Goal: Task Accomplishment & Management: Use online tool/utility

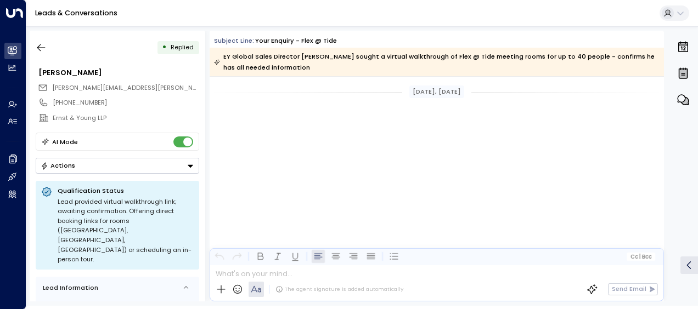
scroll to position [2260, 0]
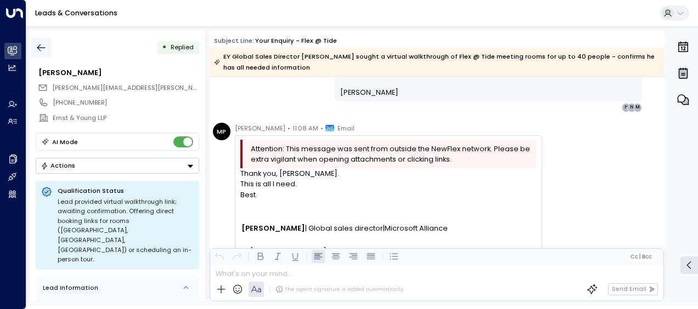
click at [42, 47] on icon "button" at bounding box center [41, 47] width 11 height 11
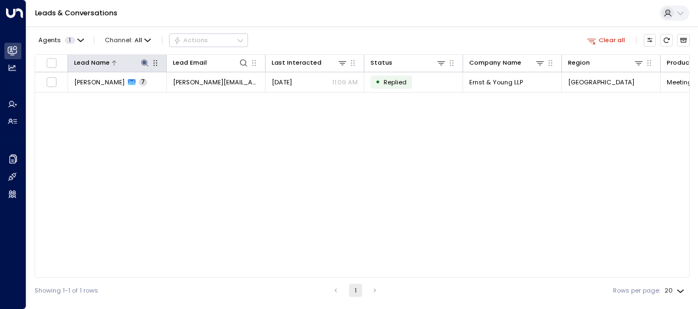
click at [145, 60] on icon at bounding box center [144, 63] width 9 height 9
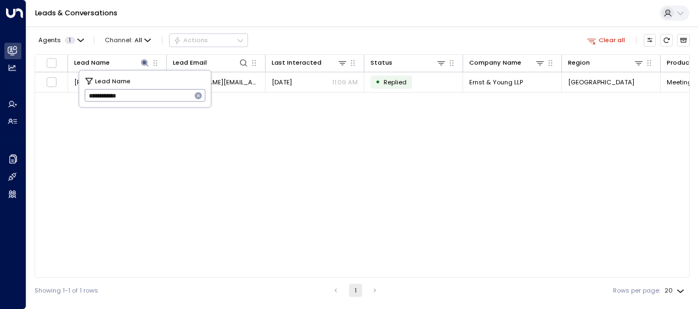
click at [200, 93] on icon "button" at bounding box center [198, 95] width 7 height 7
click at [168, 94] on input "text" at bounding box center [144, 96] width 121 height 18
type input "******"
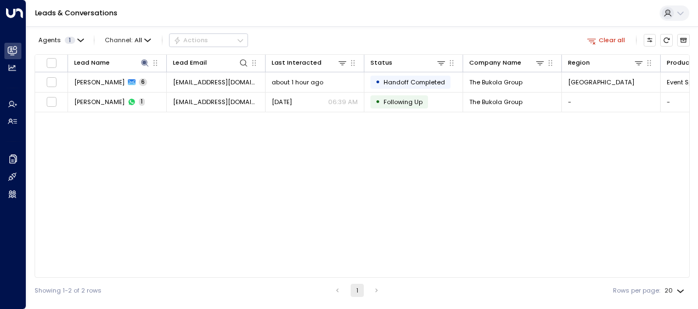
click at [258, 152] on div "Lead Name Lead Email Last Interacted Status Company Name Region Product # of pe…" at bounding box center [362, 166] width 655 height 224
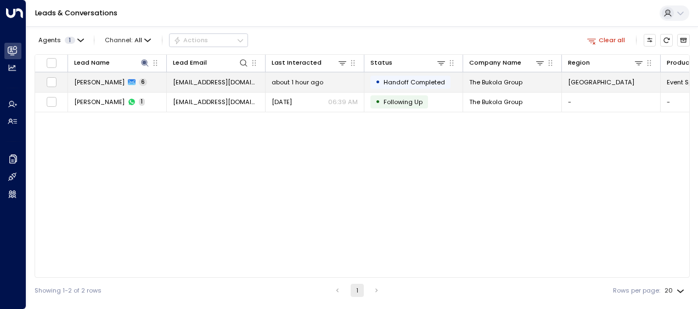
click at [278, 79] on span "about 1 hour ago" at bounding box center [298, 82] width 52 height 9
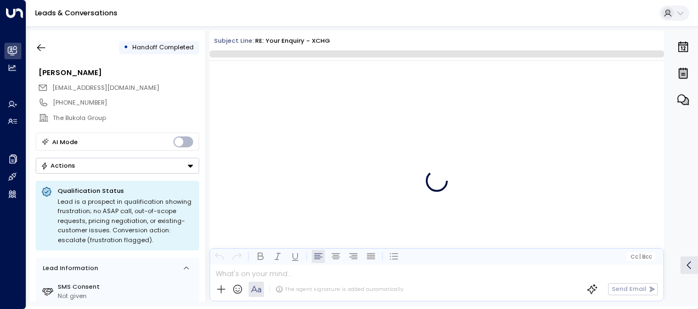
scroll to position [2194, 0]
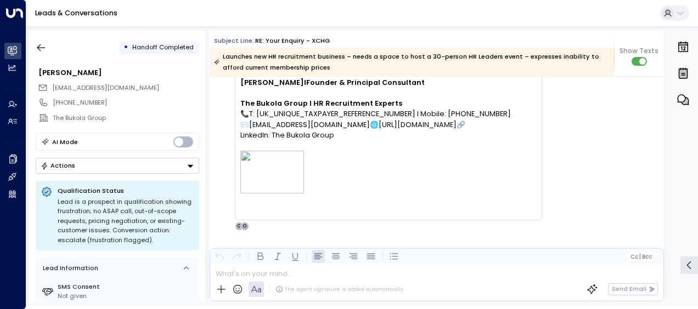
click at [643, 187] on div "[PERSON_NAME] • 07:20 AM • Email Attention: This message was sent from outside …" at bounding box center [438, 104] width 451 height 253
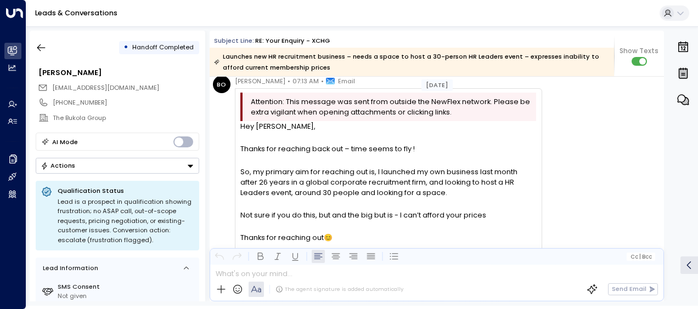
scroll to position [1220, 0]
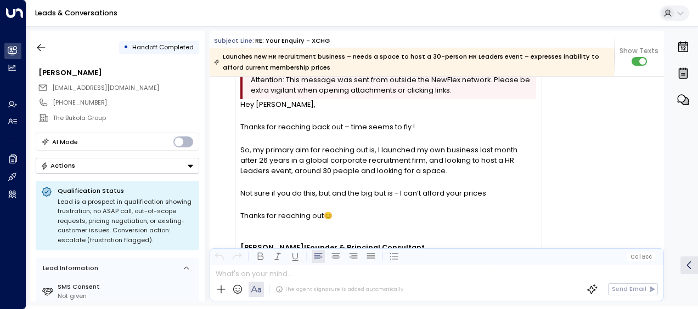
click at [635, 210] on div "BO [PERSON_NAME] • 07:13 AM • Email Attention: This message was sent from outsi…" at bounding box center [438, 225] width 451 height 342
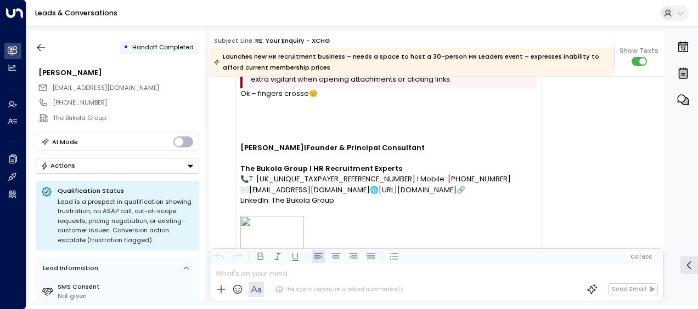
scroll to position [1813, 0]
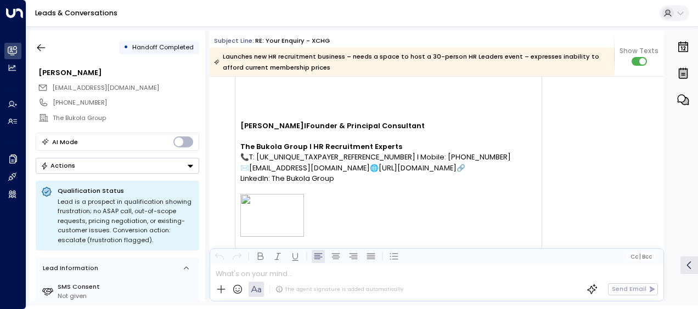
click at [559, 159] on div "[PERSON_NAME] • 07:20 AM • Email Attention: This message was sent from outside …" at bounding box center [438, 147] width 451 height 253
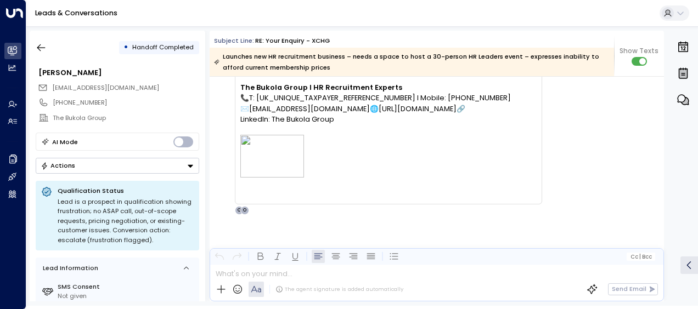
scroll to position [1872, 0]
